Goal: Task Accomplishment & Management: Manage account settings

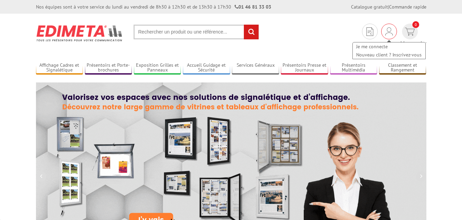
click at [385, 30] on img at bounding box center [389, 31] width 8 height 8
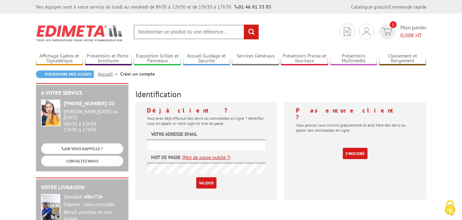
click at [187, 148] on input "text" at bounding box center [206, 144] width 119 height 11
type input "prevention.aura26@addictions-france.org"
click at [210, 183] on input "Valider" at bounding box center [206, 182] width 20 height 11
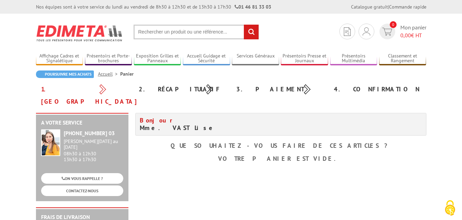
click at [187, 117] on h4 "Bonjour Mme. VAST Lise" at bounding box center [208, 124] width 136 height 15
click at [165, 117] on h4 "Bonjour Mme. VAST Lise" at bounding box center [208, 124] width 136 height 15
click at [365, 162] on div "A votre service +33 (0)1 46 81 33 03 Du Lundi au Vendredi 08h30 à 12h30 13h30 à…" at bounding box center [231, 216] width 397 height 207
click at [143, 116] on span "Bonjour" at bounding box center [158, 120] width 36 height 8
click at [157, 117] on h4 "Bonjour Mme. VAST Lise" at bounding box center [208, 124] width 136 height 15
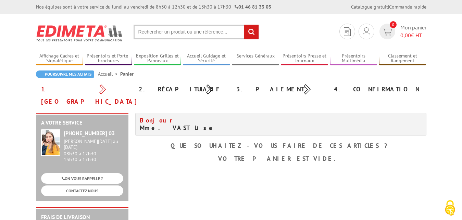
click at [109, 74] on link "Accueil" at bounding box center [109, 74] width 22 height 6
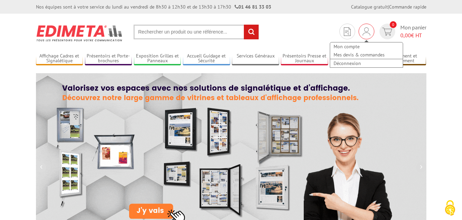
click at [367, 30] on img at bounding box center [366, 31] width 8 height 8
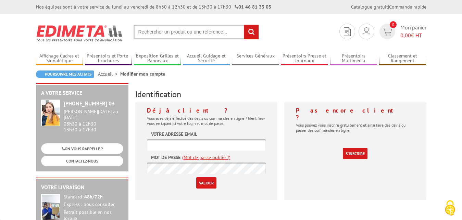
click at [240, 83] on div "Poursuivre mes achats Accueil Modifier mon compte" at bounding box center [231, 77] width 390 height 13
click at [184, 142] on input "text" at bounding box center [206, 144] width 119 height 11
type input "prevention.aura26@addictions-france.org"
click at [209, 186] on input "Valider" at bounding box center [206, 182] width 20 height 11
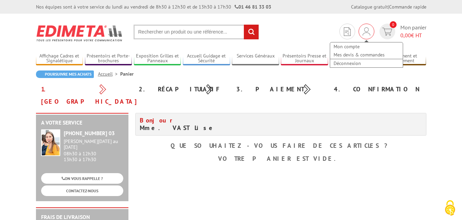
click at [362, 33] on div "Mon compte Mes devis & commandes Déconnexion" at bounding box center [366, 32] width 16 height 16
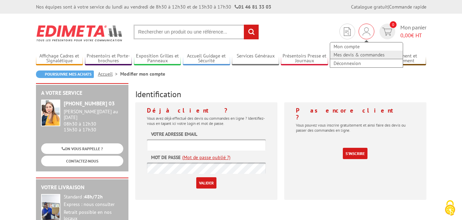
click at [358, 55] on link "Mes devis & commandes" at bounding box center [366, 55] width 73 height 8
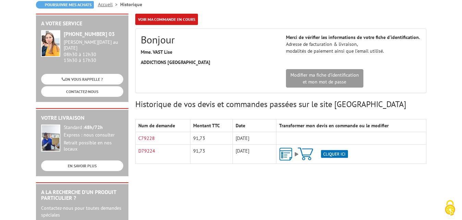
scroll to position [70, 0]
click at [265, 142] on td "[DATE]" at bounding box center [253, 138] width 43 height 13
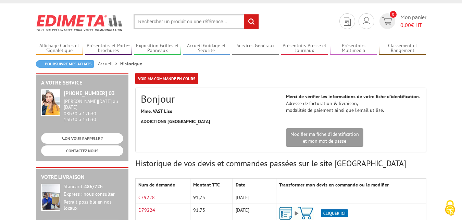
scroll to position [0, 0]
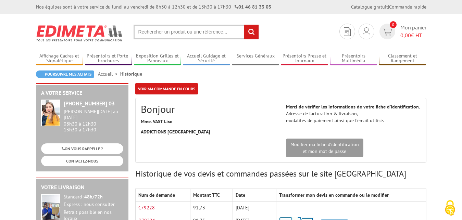
click at [224, 76] on div "Poursuivre mes achats Accueil Historique" at bounding box center [231, 77] width 390 height 13
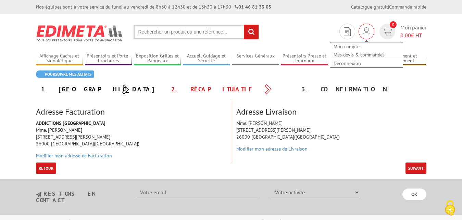
click at [367, 36] on div "Mon compte Mes devis & commandes Déconnexion" at bounding box center [366, 51] width 74 height 33
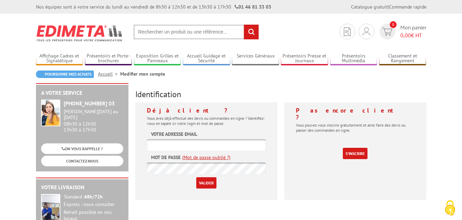
click at [366, 34] on img at bounding box center [366, 31] width 8 height 8
click at [360, 57] on link "Mes devis & commandes" at bounding box center [366, 55] width 73 height 8
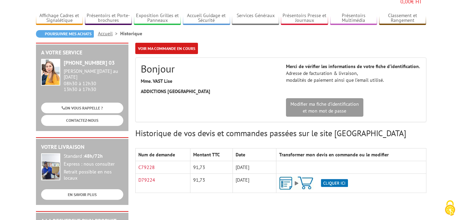
scroll to position [105, 0]
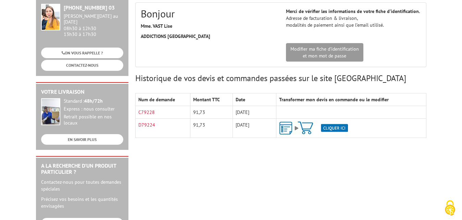
click at [265, 106] on td "[DATE]" at bounding box center [253, 112] width 43 height 13
click at [302, 106] on td at bounding box center [351, 112] width 150 height 13
click at [161, 106] on td "C79228" at bounding box center [162, 112] width 55 height 13
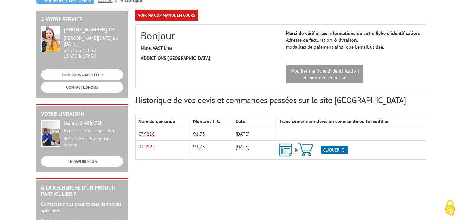
scroll to position [70, 0]
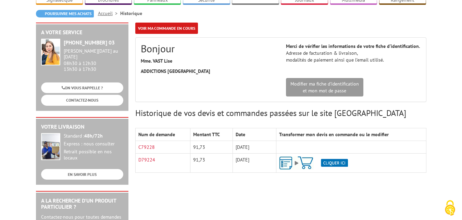
click at [205, 68] on p "ADDICTIONS [GEOGRAPHIC_DATA]" at bounding box center [208, 71] width 135 height 7
click at [330, 80] on link "Modifier ma fiche d'identification et mon mot de passe" at bounding box center [324, 87] width 77 height 18
